Goal: Find specific page/section: Find specific page/section

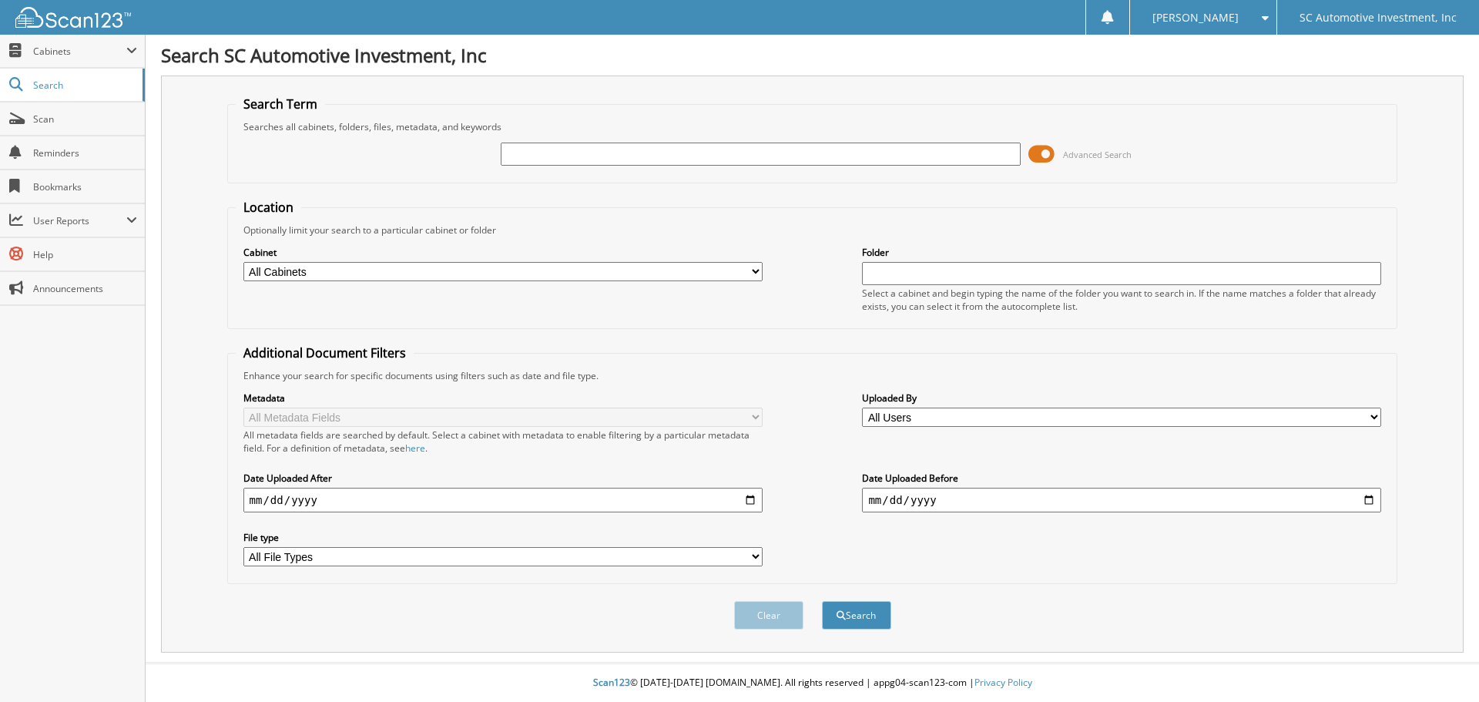
click at [603, 156] on input "text" at bounding box center [760, 154] width 519 height 23
type input "00381222"
click at [822, 601] on button "Search" at bounding box center [856, 615] width 69 height 29
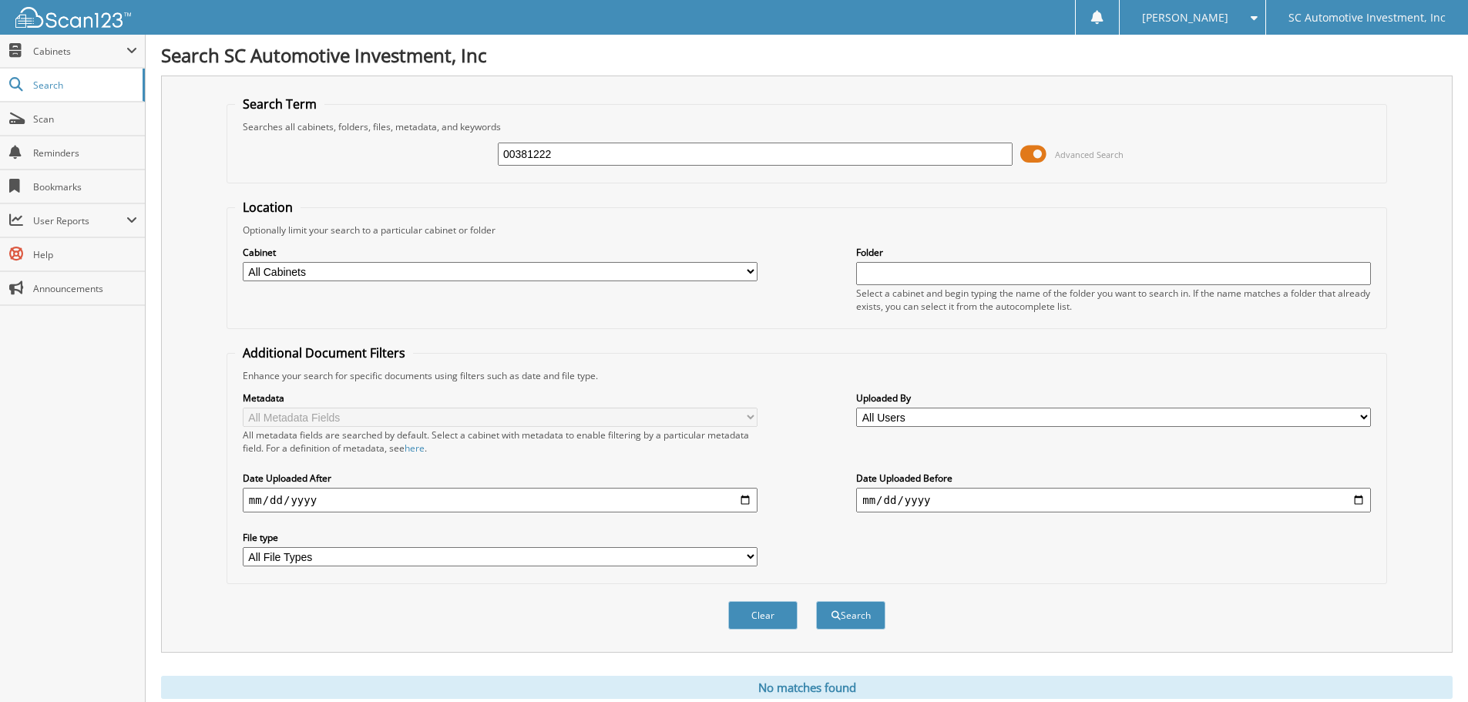
click at [603, 156] on input "00381222" at bounding box center [755, 154] width 515 height 23
type input "0038122"
click at [816, 601] on button "Search" at bounding box center [850, 615] width 69 height 29
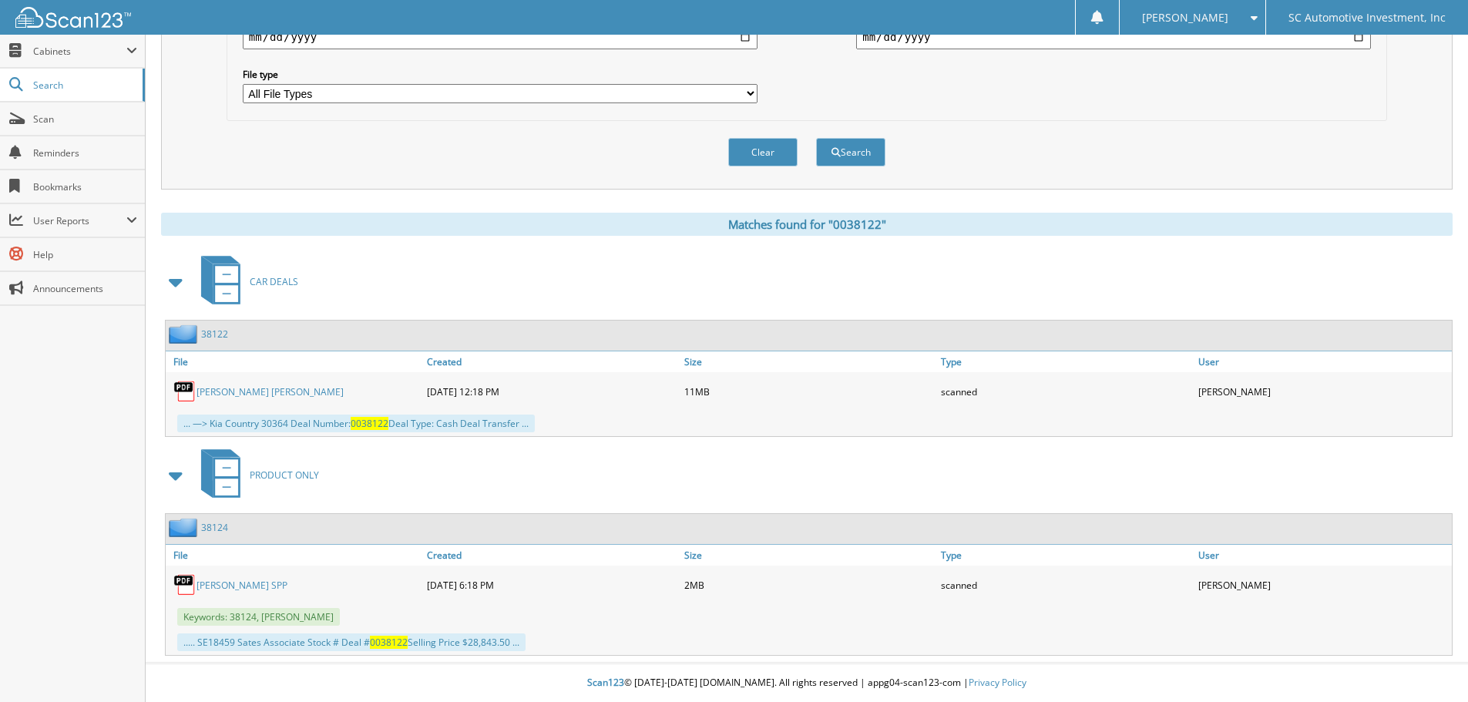
scroll to position [464, 0]
click at [221, 582] on link "SIPES SPP" at bounding box center [241, 585] width 91 height 13
click at [230, 582] on link "SIPES SPP" at bounding box center [241, 585] width 91 height 13
click at [230, 585] on link "SIPES SPP" at bounding box center [241, 585] width 91 height 13
